Goal: Task Accomplishment & Management: Manage account settings

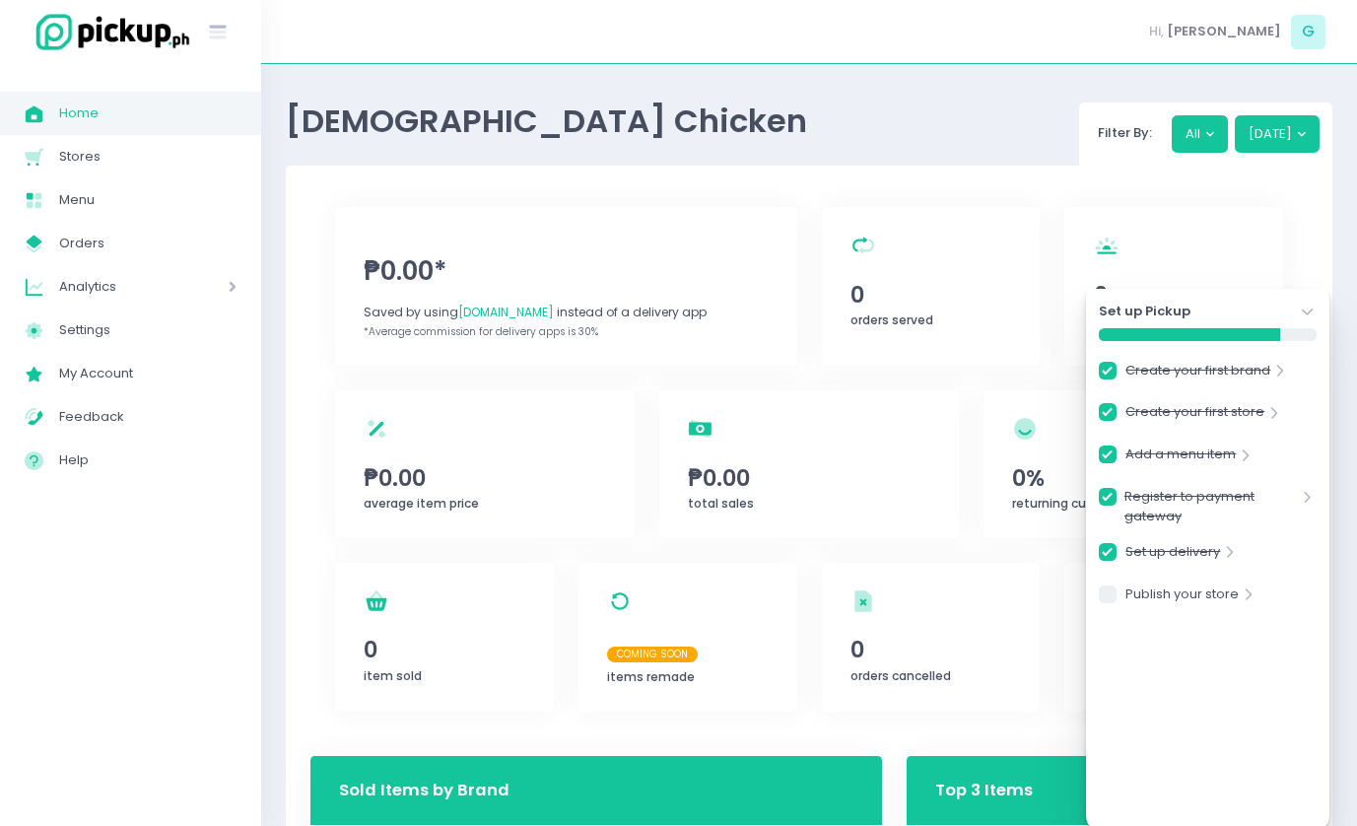
click at [574, 152] on div "[DEMOGRAPHIC_DATA] Chicken Filter By: All [DATE]" at bounding box center [809, 127] width 1046 height 77
click at [33, 151] on icon "Stores Created with Sketch." at bounding box center [34, 157] width 23 height 23
checkbox input "true"
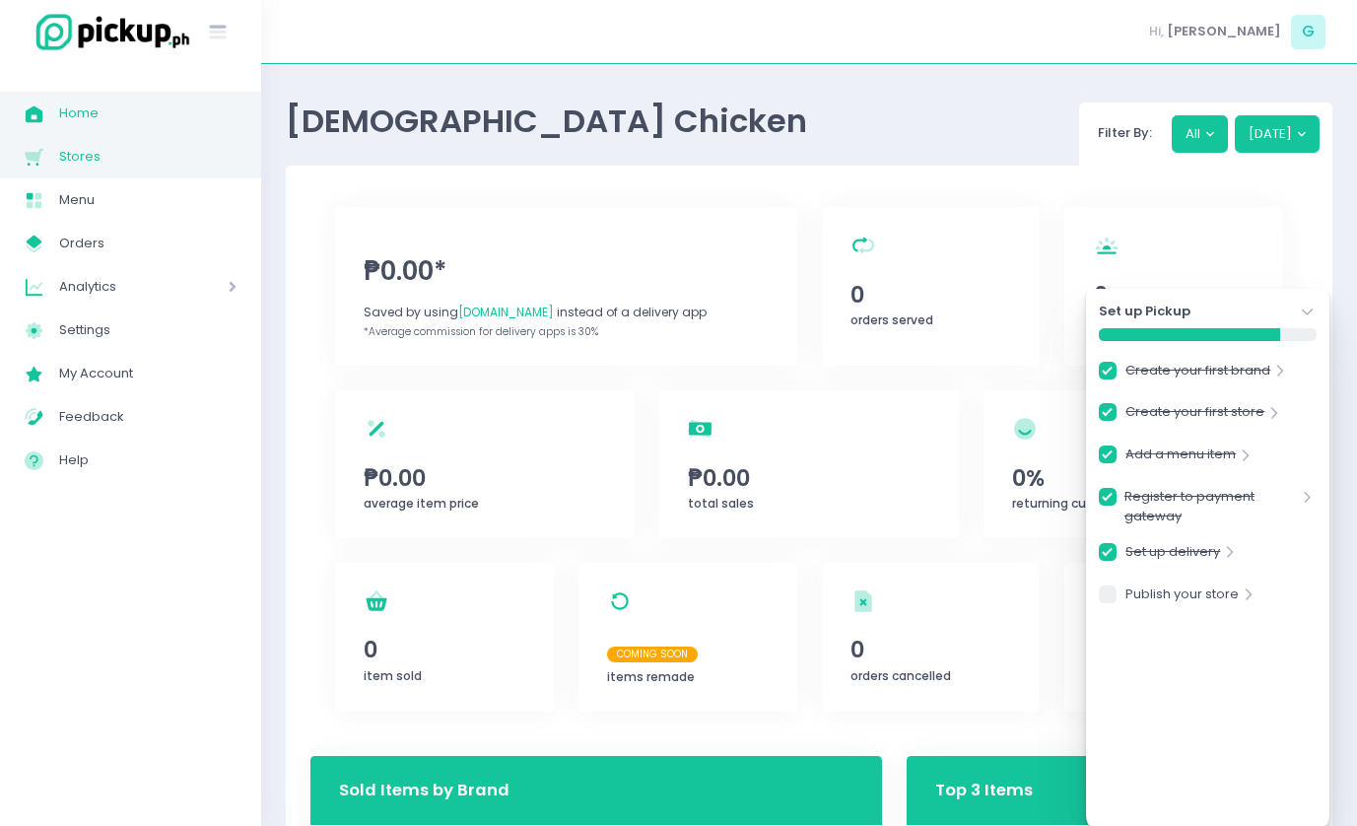
checkbox input "true"
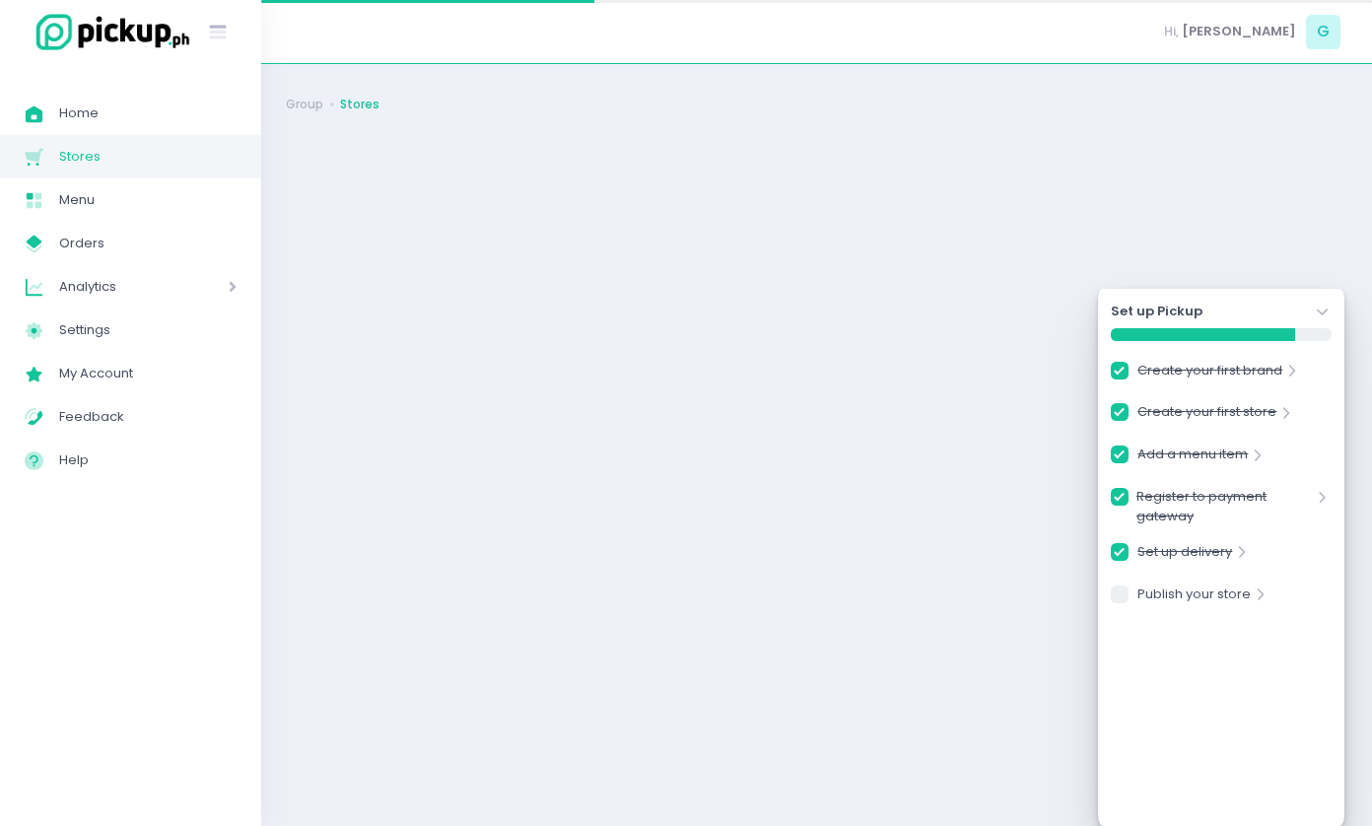
checkbox input "true"
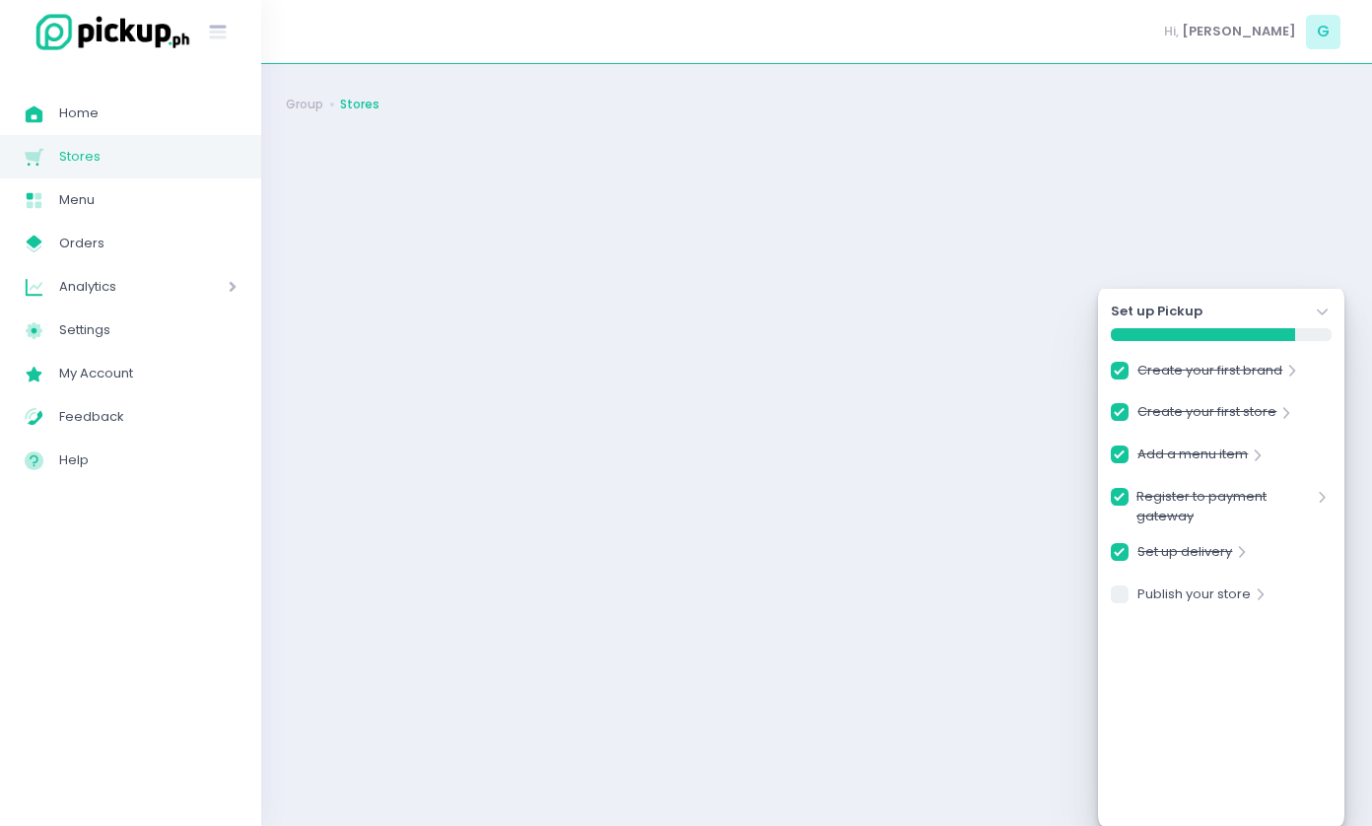
click at [1321, 310] on icon "Stockholm-icons / Navigation / Angle-down Created with Sketch." at bounding box center [1323, 313] width 20 height 20
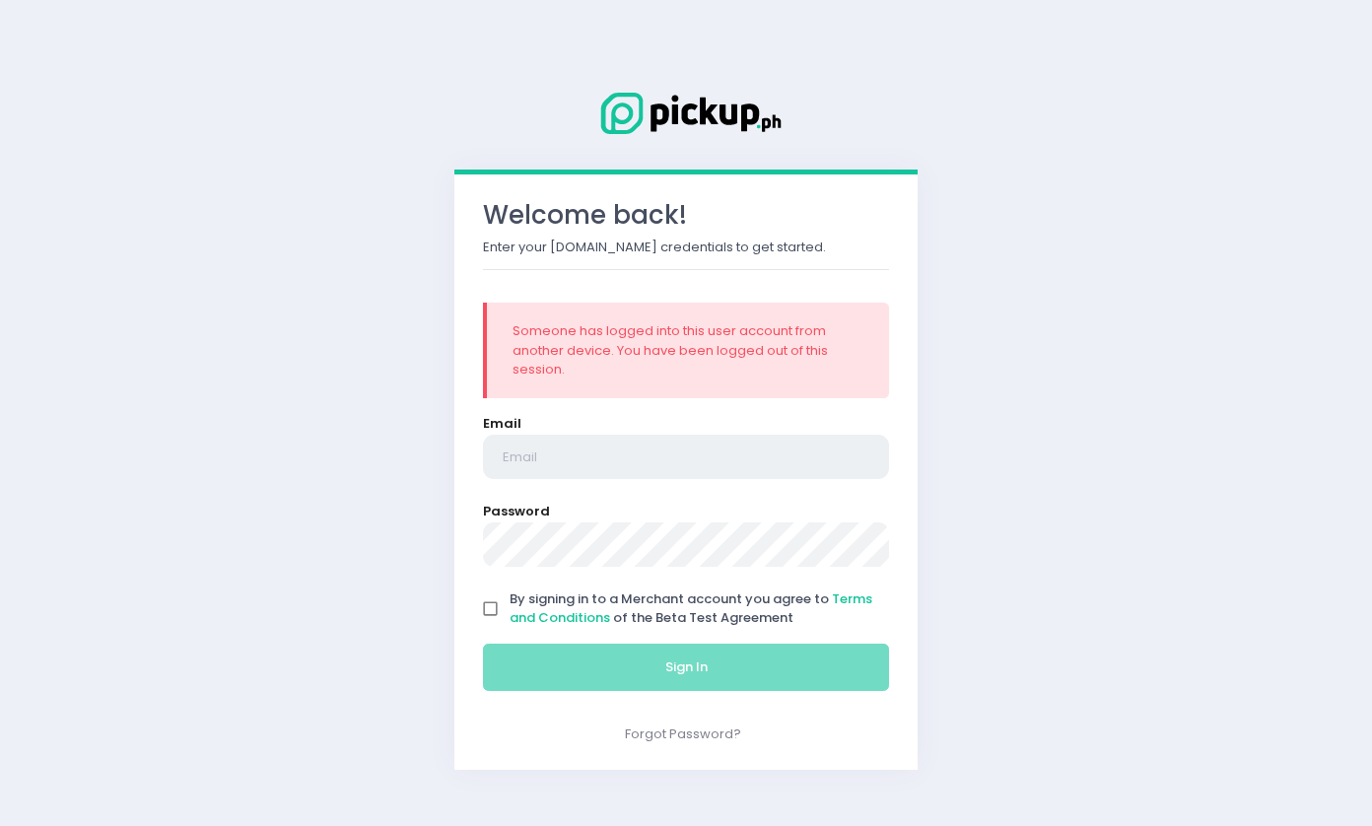
click at [619, 464] on input "email" at bounding box center [686, 457] width 406 height 45
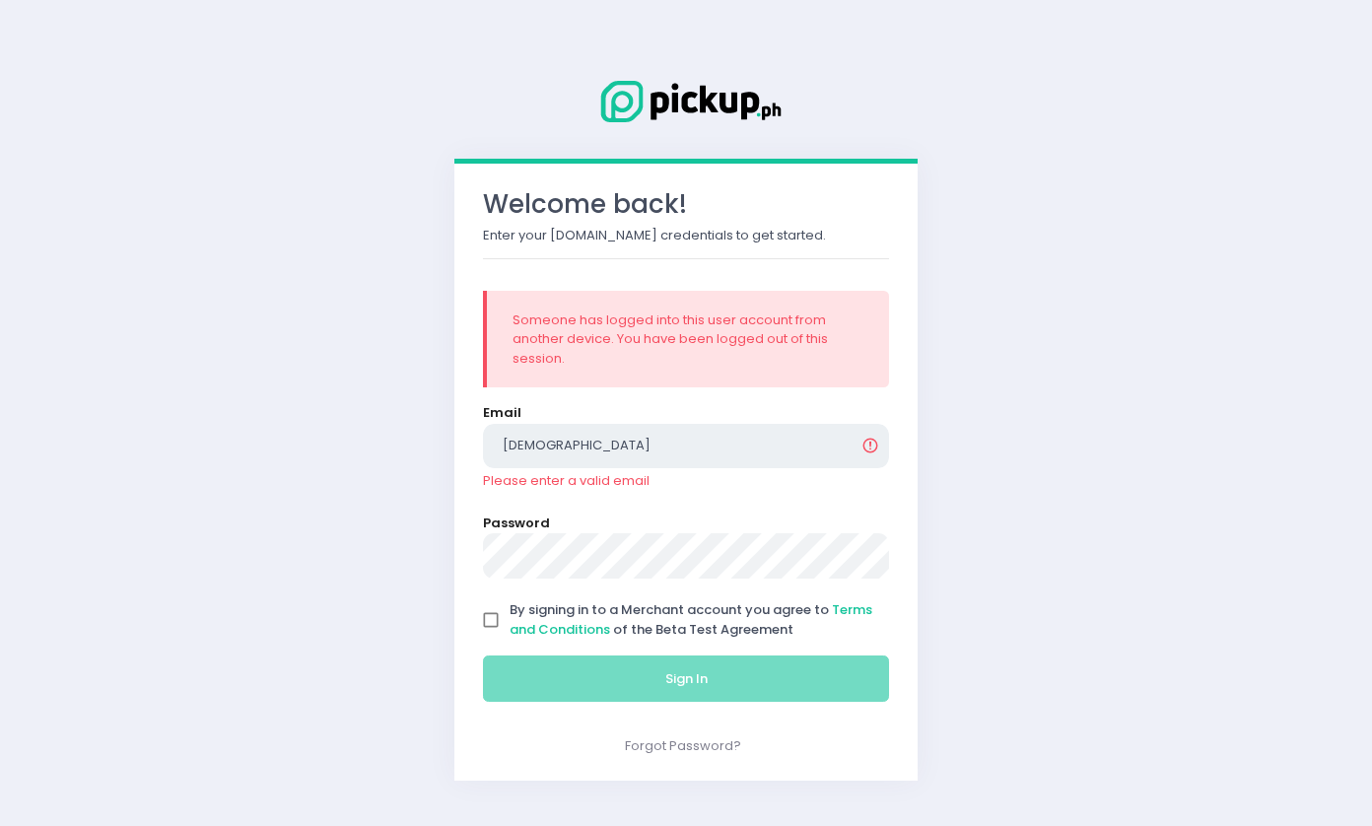
type input "[EMAIL_ADDRESS][DOMAIN_NAME]"
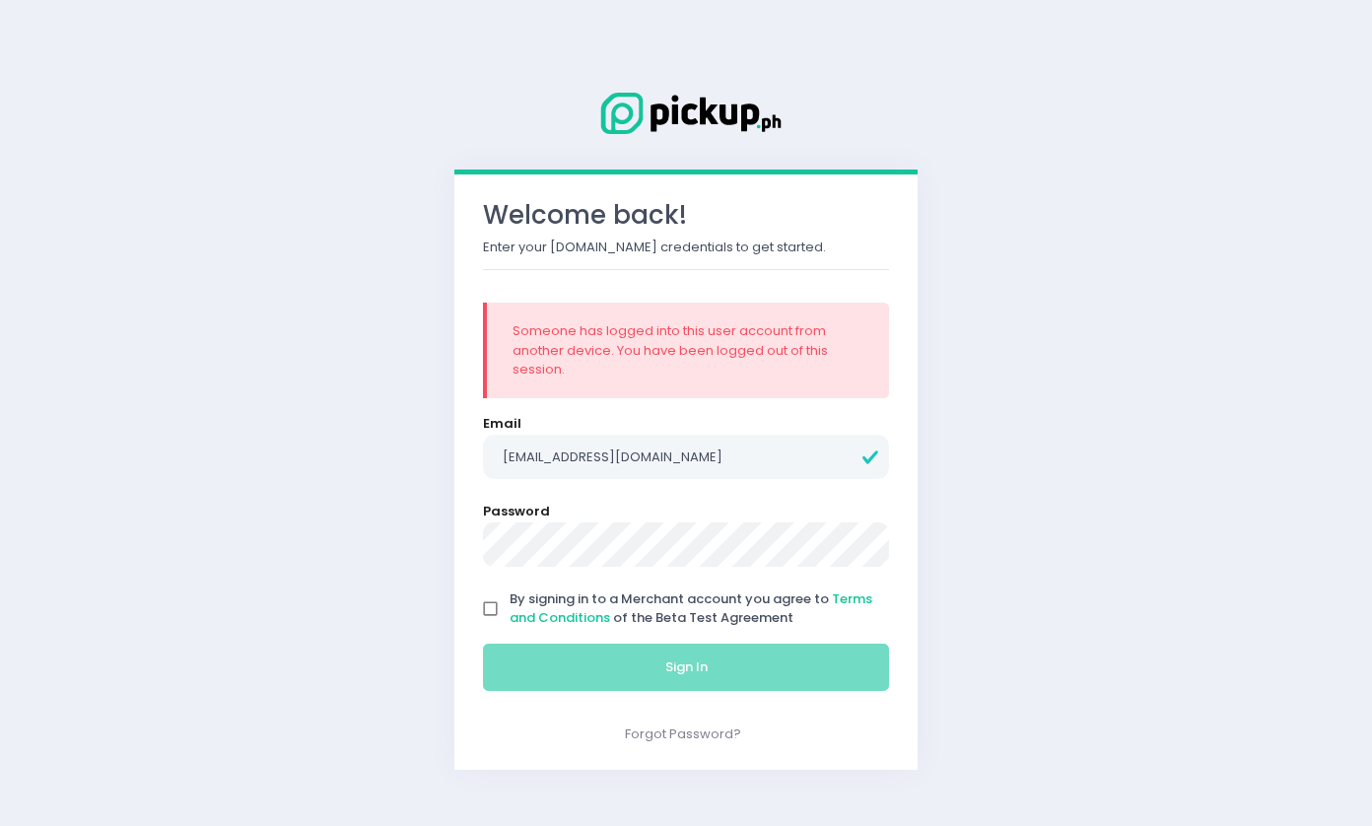
click at [499, 600] on input "By signing in to a Merchant account you agree to Terms and Conditions of the Be…" at bounding box center [490, 608] width 37 height 37
checkbox input "true"
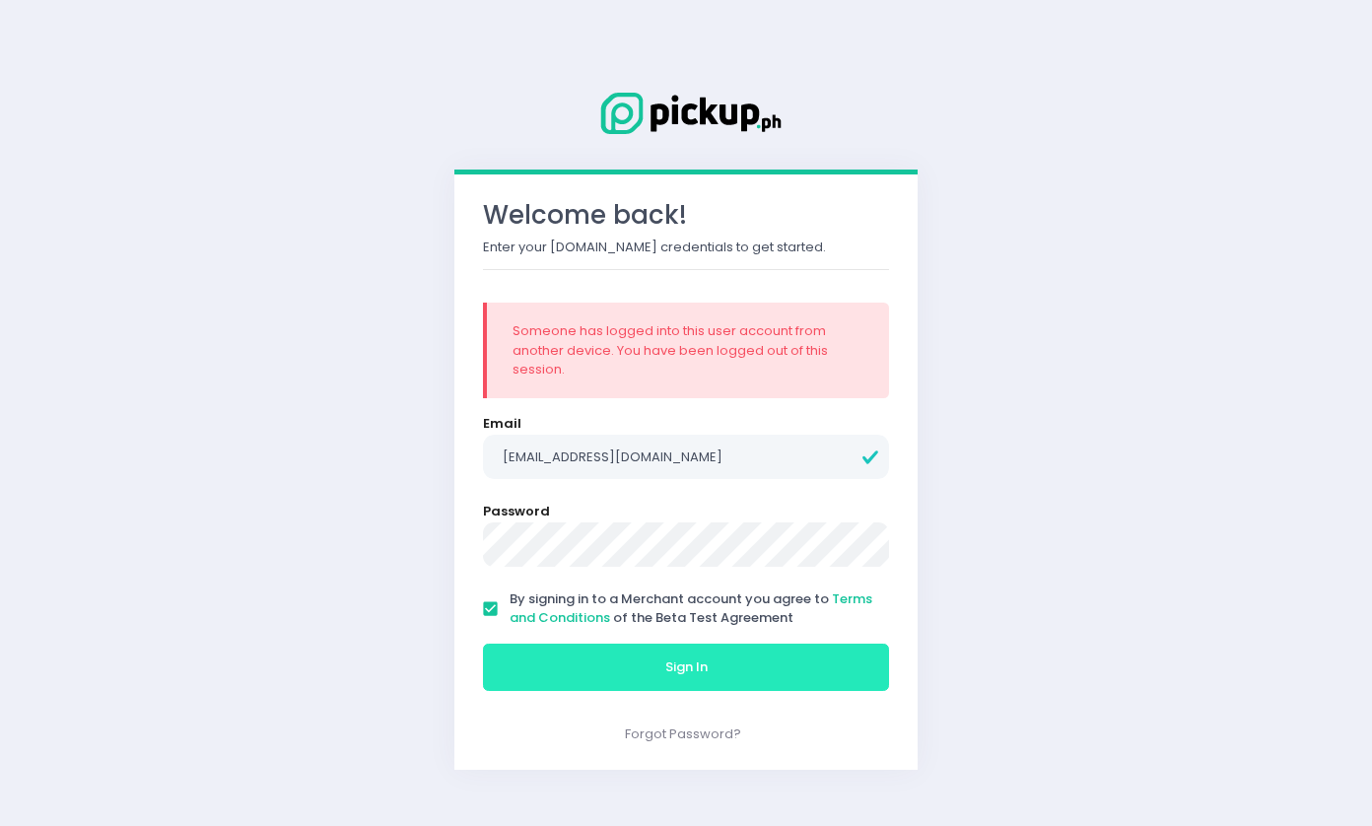
click at [685, 678] on button "Sign In" at bounding box center [686, 666] width 406 height 47
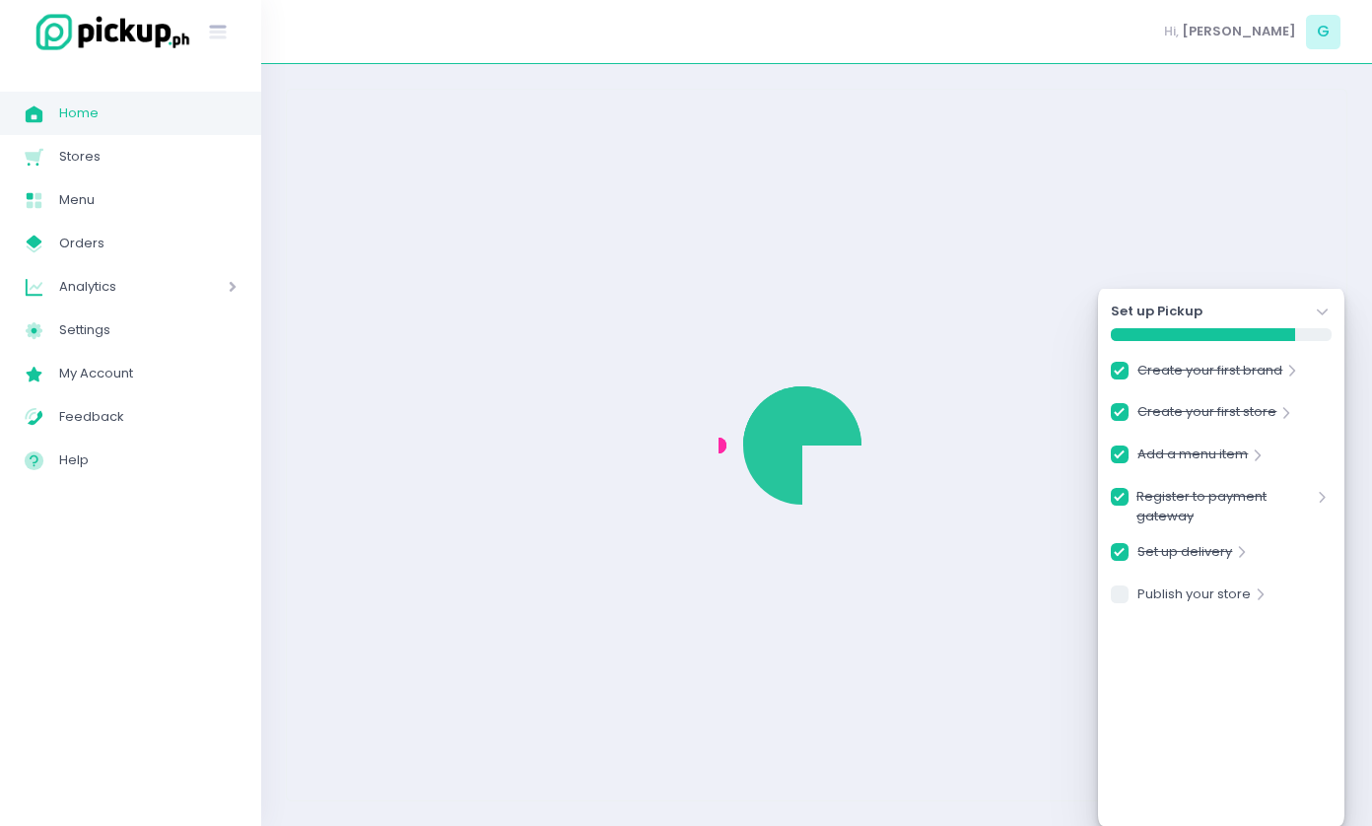
checkbox input "true"
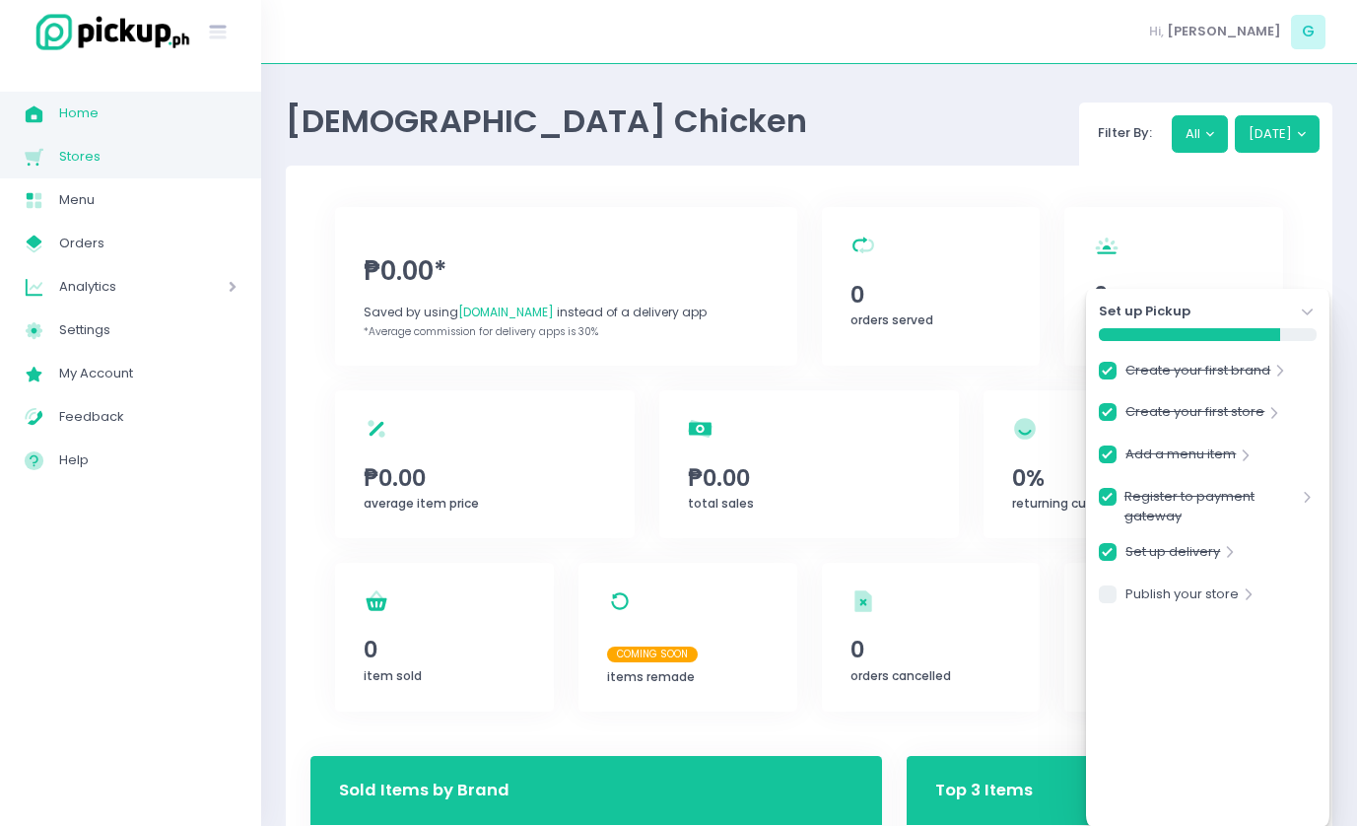
click at [151, 160] on span "Stores" at bounding box center [147, 157] width 177 height 26
checkbox input "true"
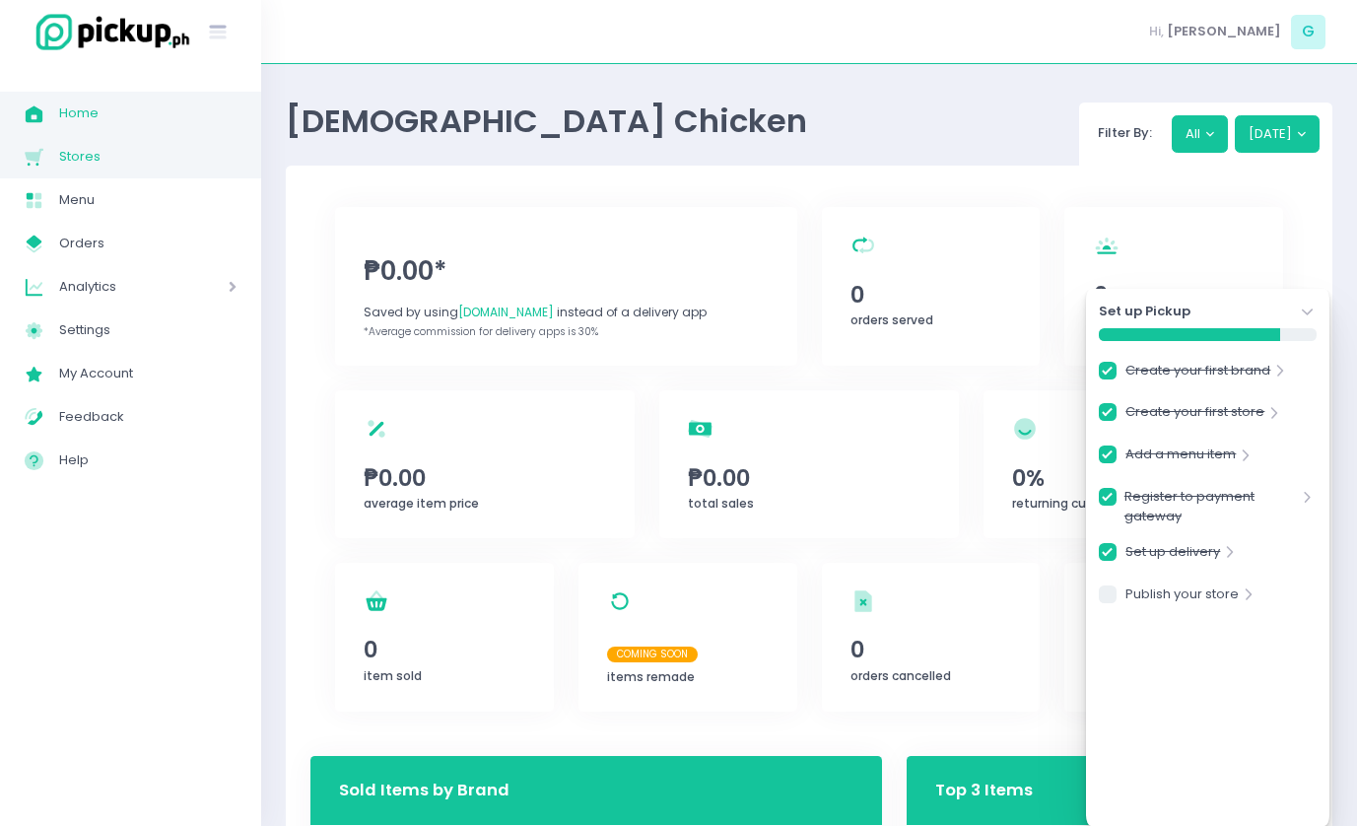
checkbox input "true"
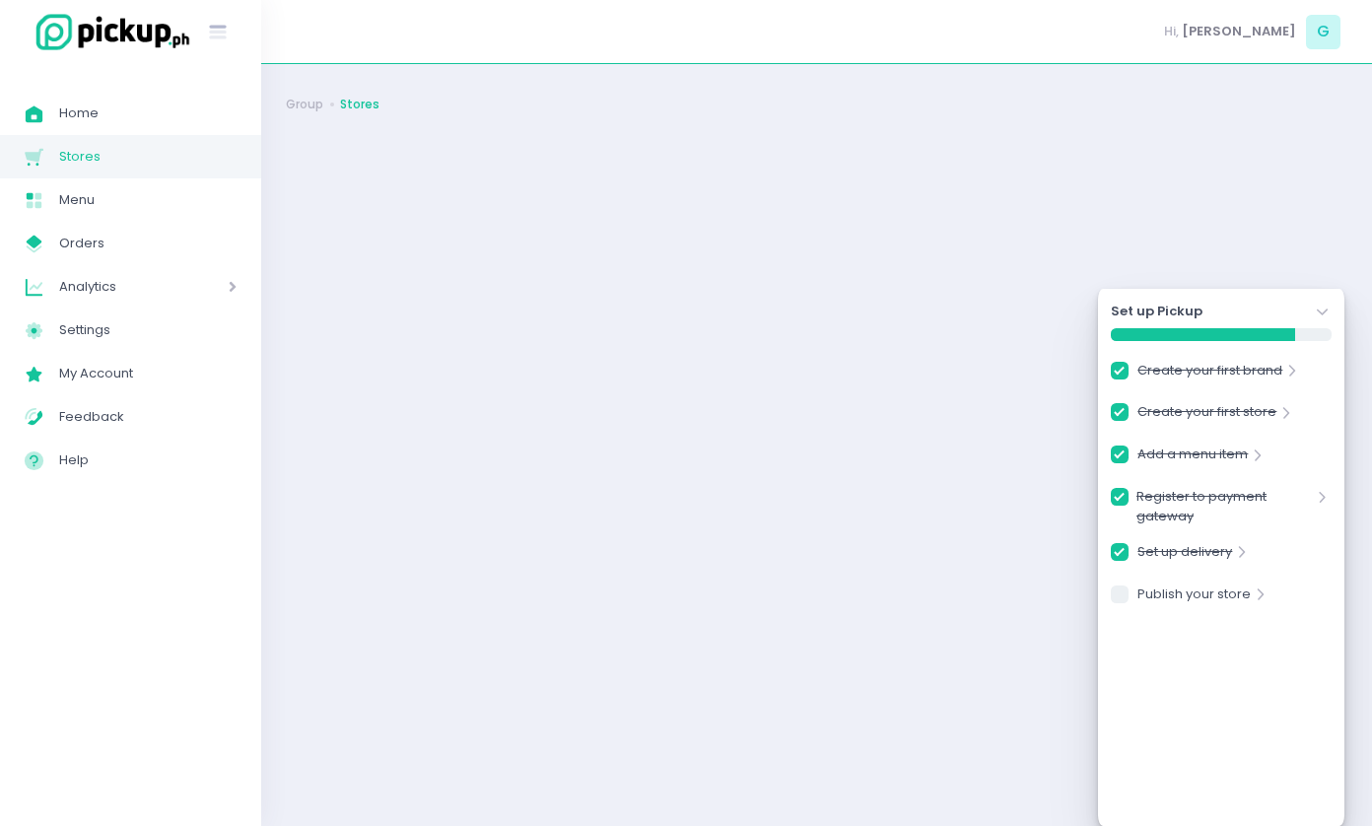
checkbox input "true"
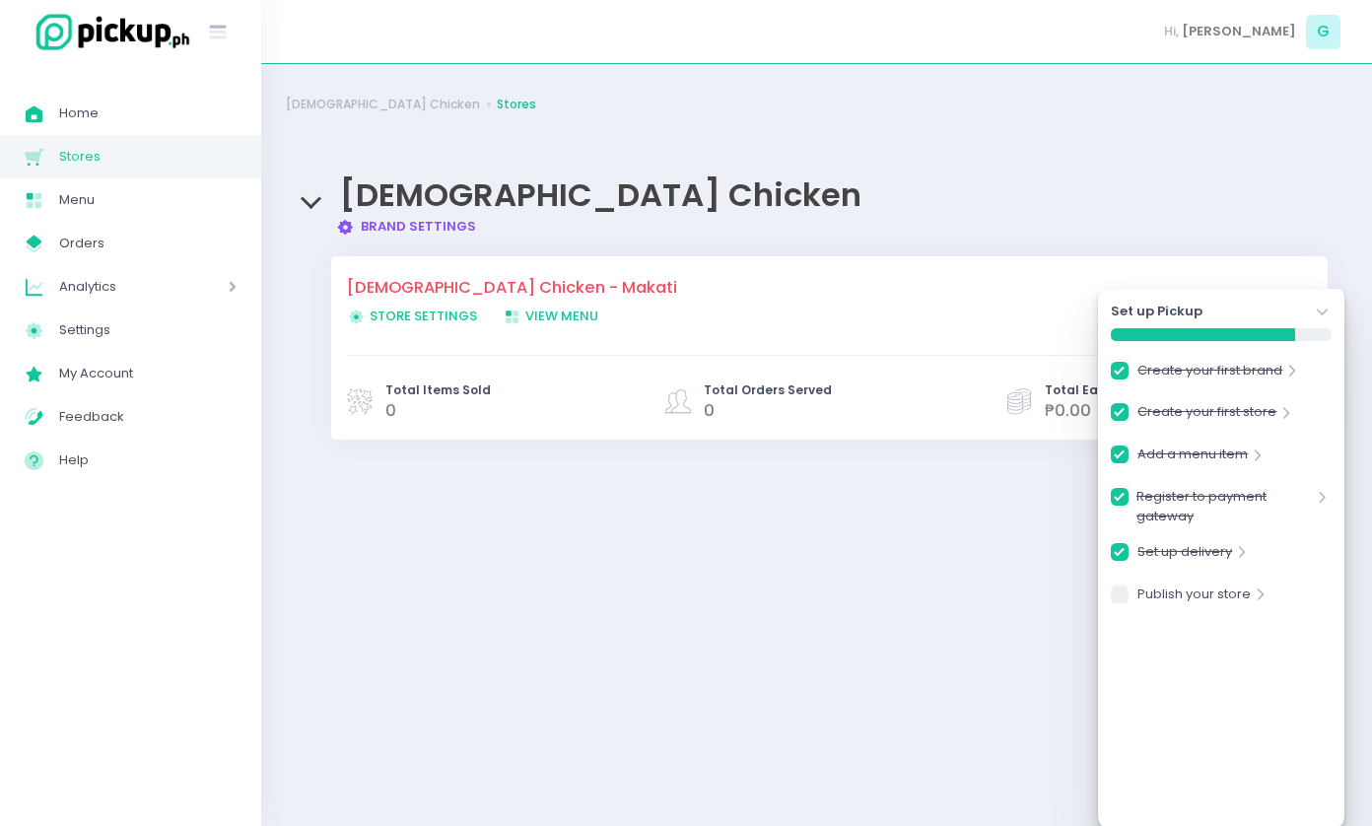
click at [1318, 305] on icon "Stockholm-icons / Navigation / Angle-down Created with Sketch." at bounding box center [1323, 313] width 20 height 20
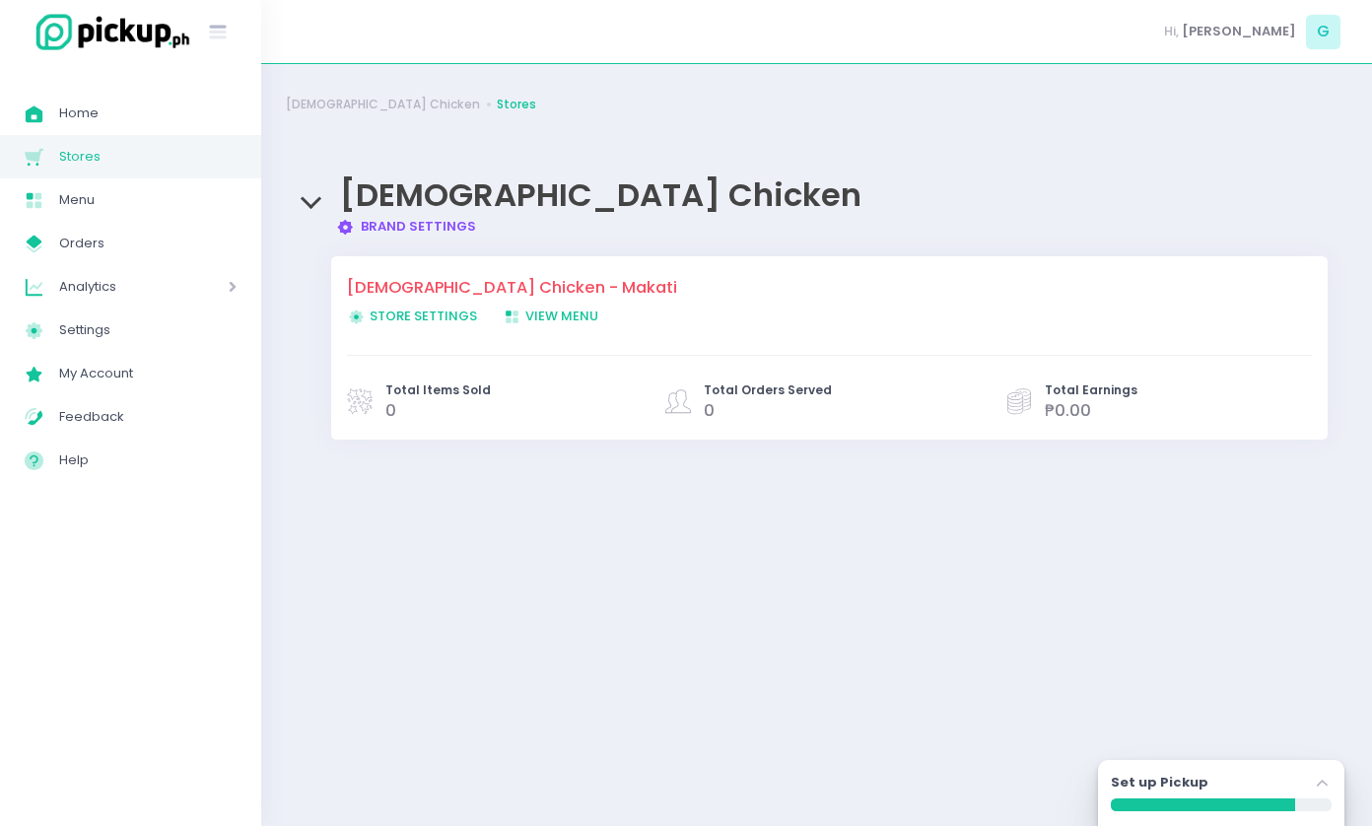
click at [459, 222] on link "Brand Settings Created with Sketch. Brand Settings" at bounding box center [406, 226] width 141 height 19
click at [445, 306] on link "Store Settings Created with Sketch. Store Settings" at bounding box center [425, 316] width 156 height 20
click at [544, 317] on span "View Menu Created with Sketch. View Menu" at bounding box center [551, 315] width 96 height 19
